Goal: Information Seeking & Learning: Understand process/instructions

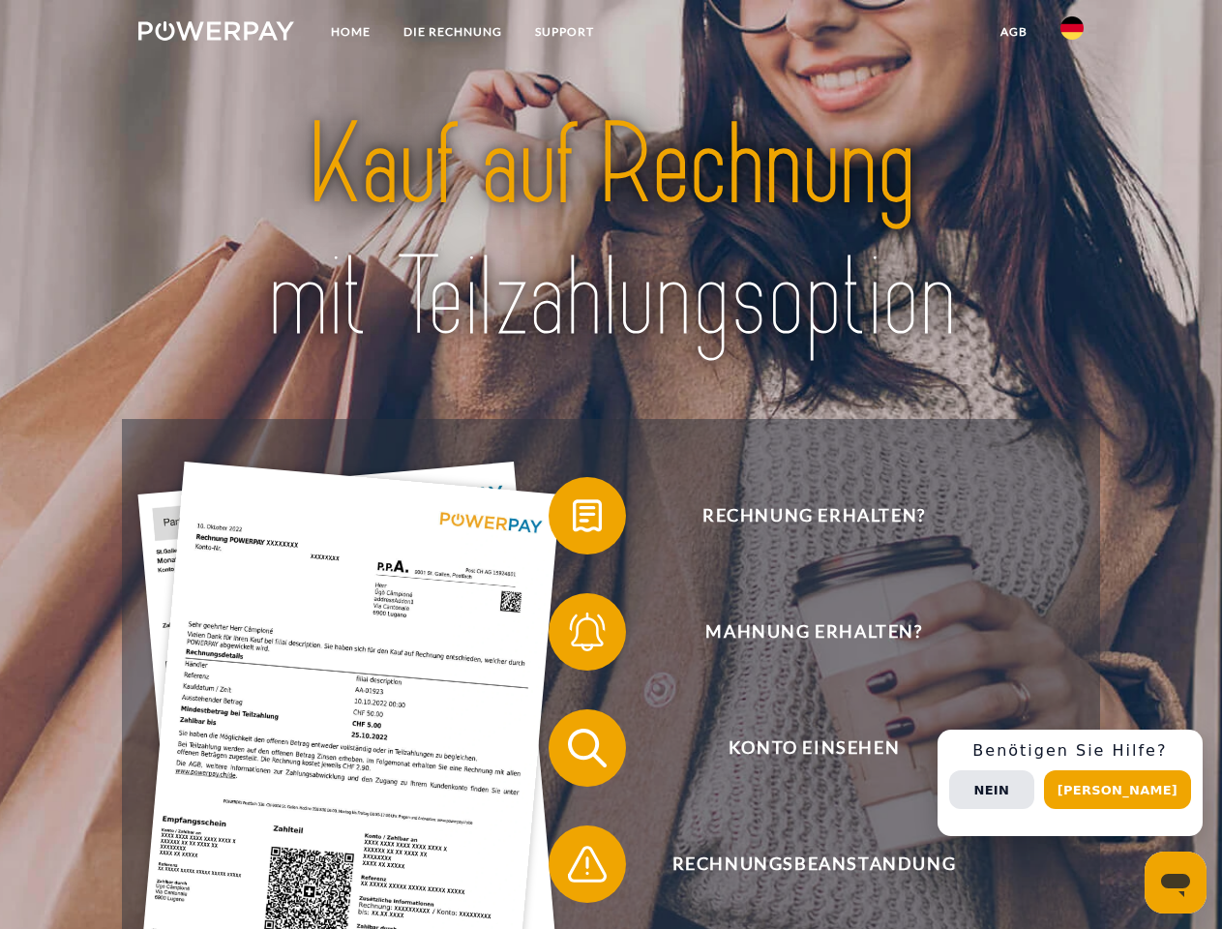
click at [216, 34] on img at bounding box center [216, 30] width 156 height 19
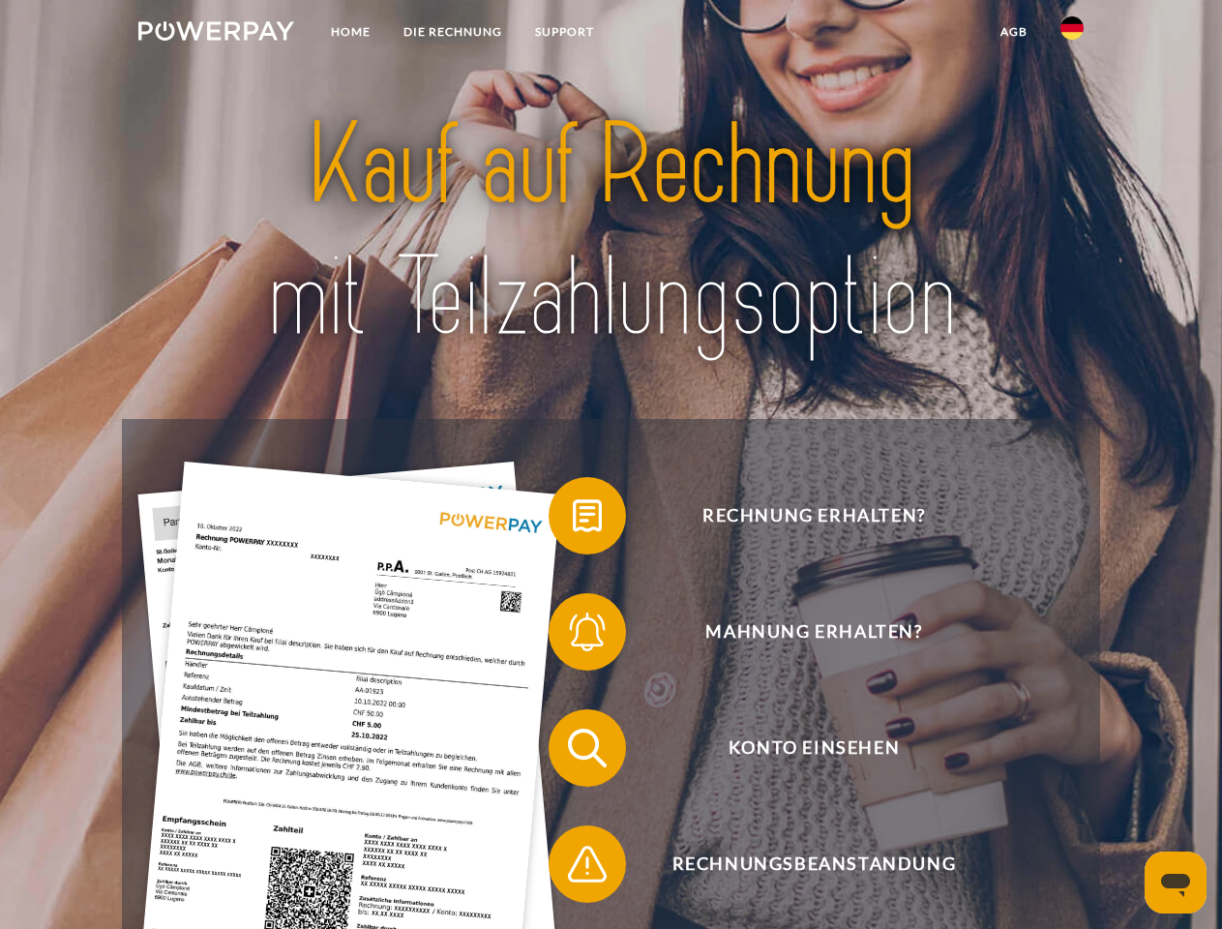
click at [1072, 34] on img at bounding box center [1072, 27] width 23 height 23
click at [1013, 32] on link "agb" at bounding box center [1014, 32] width 60 height 35
click at [573, 520] on span at bounding box center [558, 515] width 97 height 97
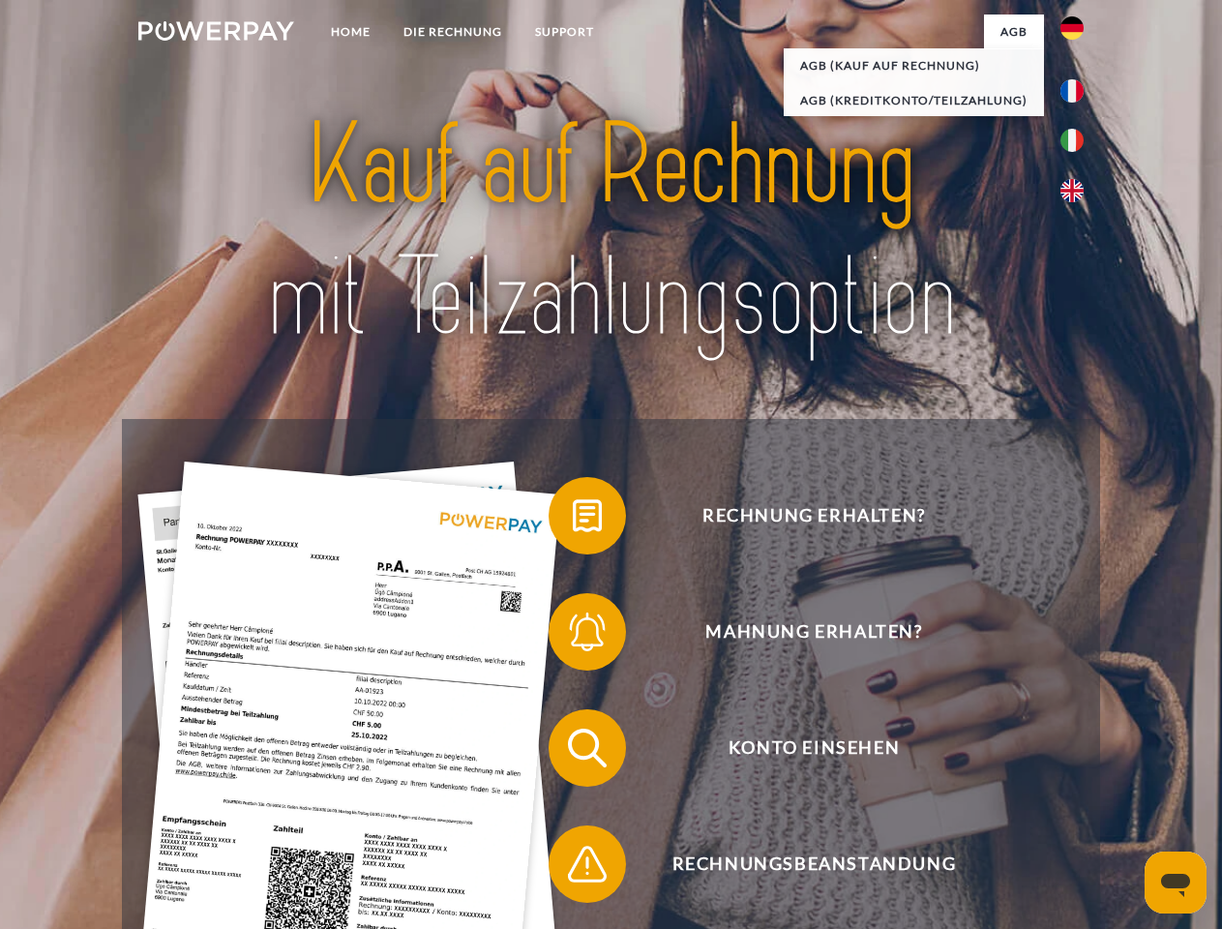
click at [573, 636] on span at bounding box center [558, 632] width 97 height 97
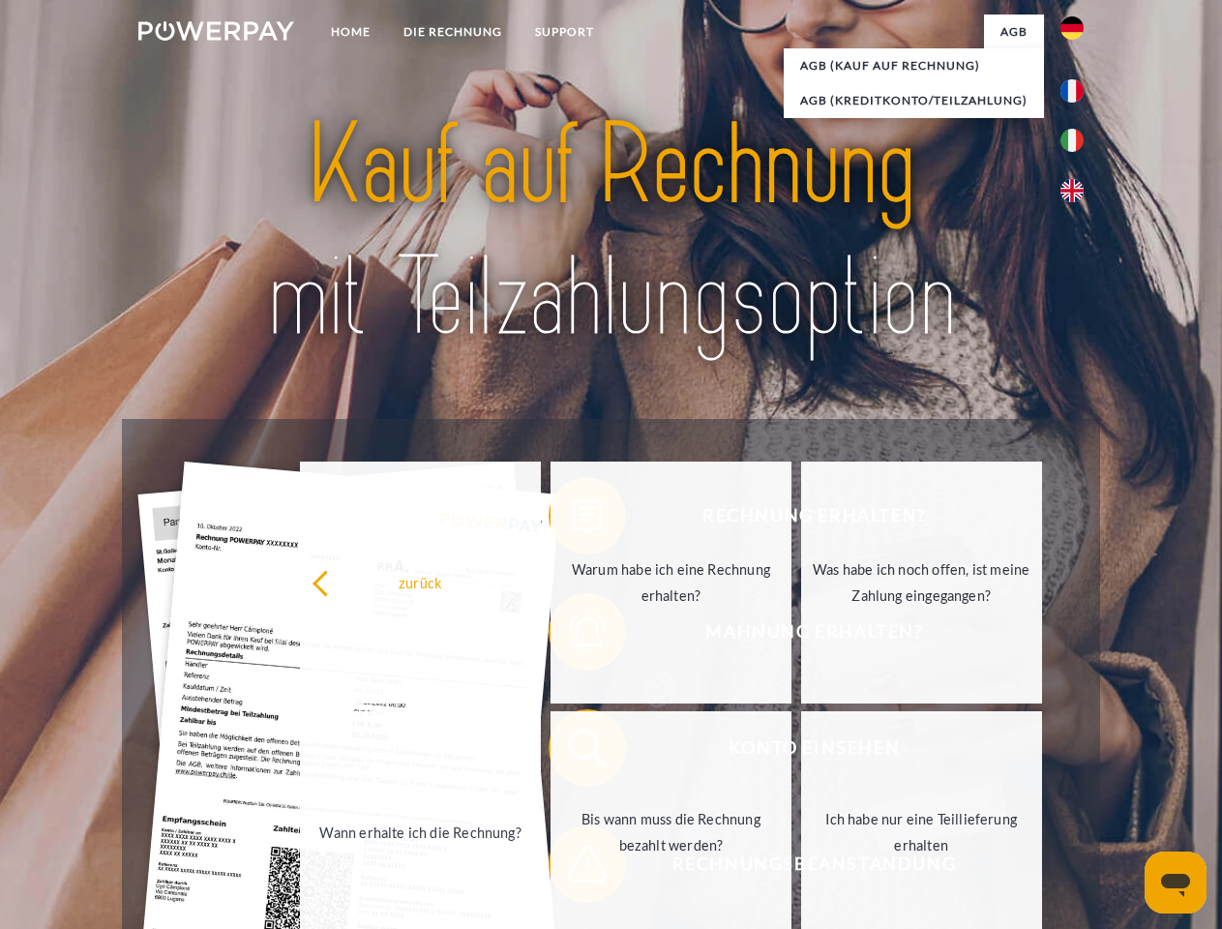
click at [573, 752] on link "Bis wann muss die Rechnung bezahlt werden?" at bounding box center [671, 832] width 241 height 242
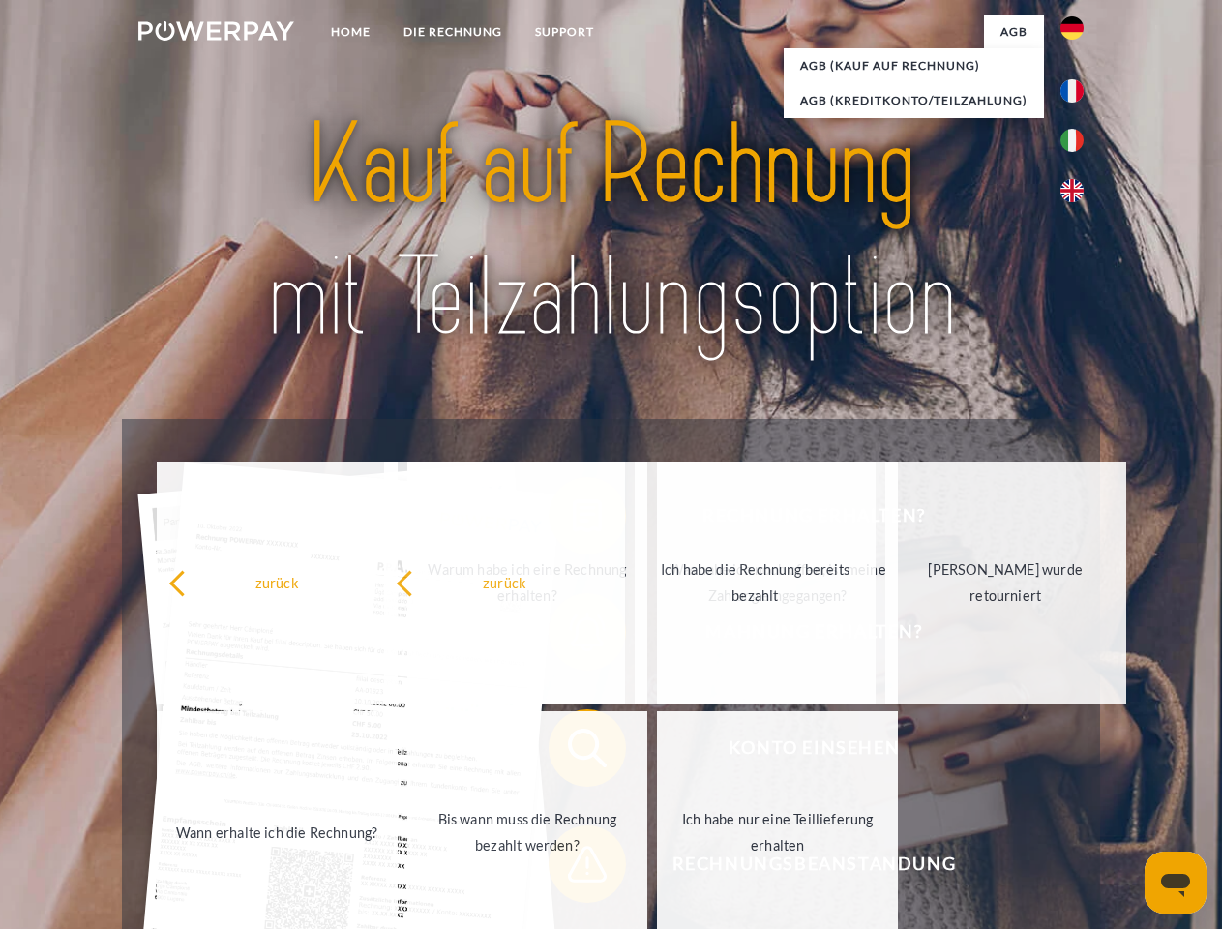
click at [573, 868] on div "Rechnung erhalten? Mahnung erhalten? Konto einsehen" at bounding box center [610, 806] width 977 height 774
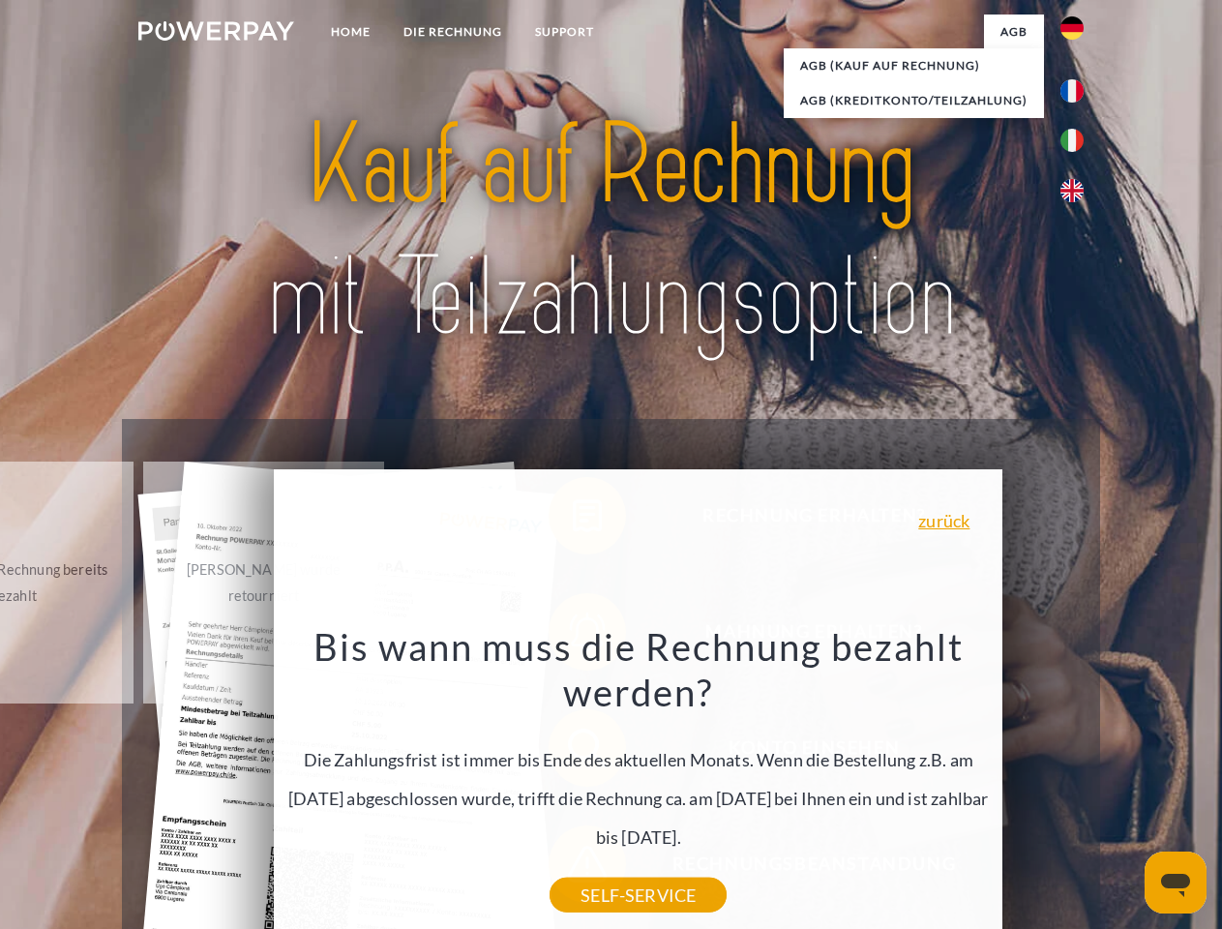
click at [1077, 783] on div "Rechnung erhalten? Mahnung erhalten? Konto einsehen" at bounding box center [610, 806] width 977 height 774
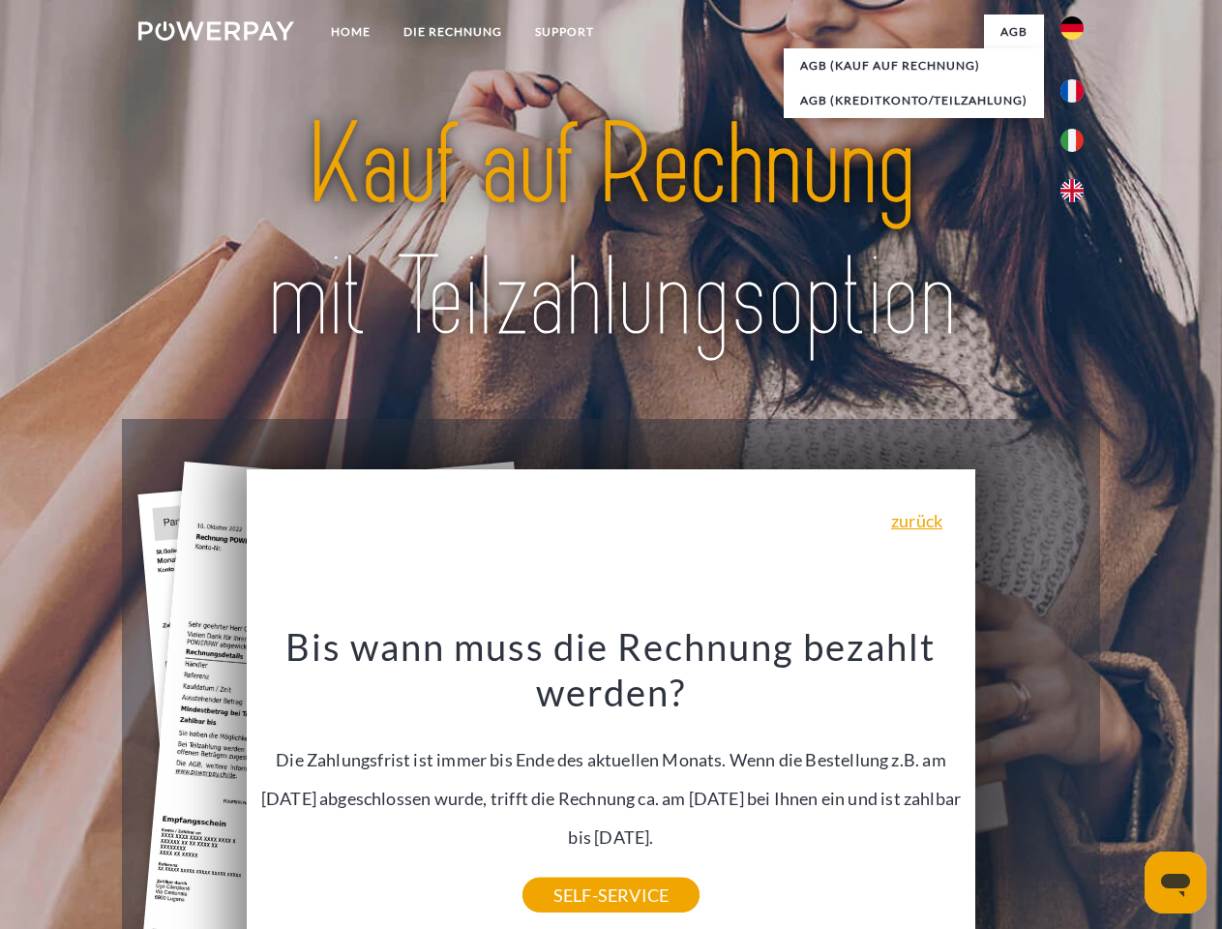
click at [1030, 787] on span "Konto einsehen" at bounding box center [814, 747] width 474 height 77
click at [1125, 790] on header "Home DIE RECHNUNG SUPPORT" at bounding box center [611, 668] width 1222 height 1337
